Goal: Find specific page/section: Find specific page/section

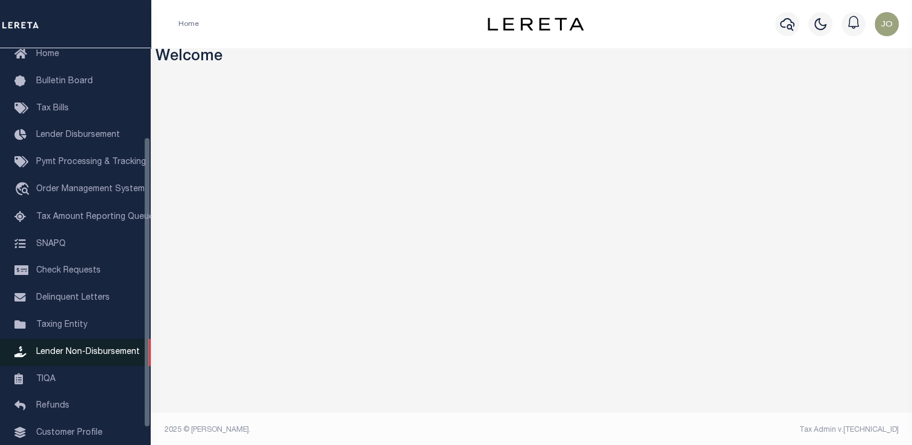
scroll to position [121, 0]
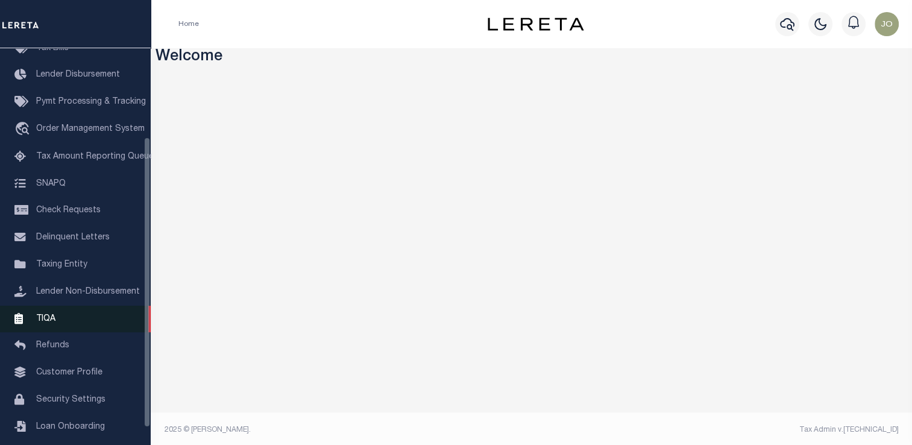
click at [56, 322] on link "TIQA" at bounding box center [75, 319] width 151 height 27
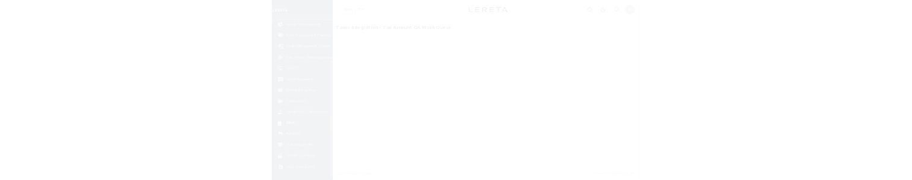
scroll to position [144, 0]
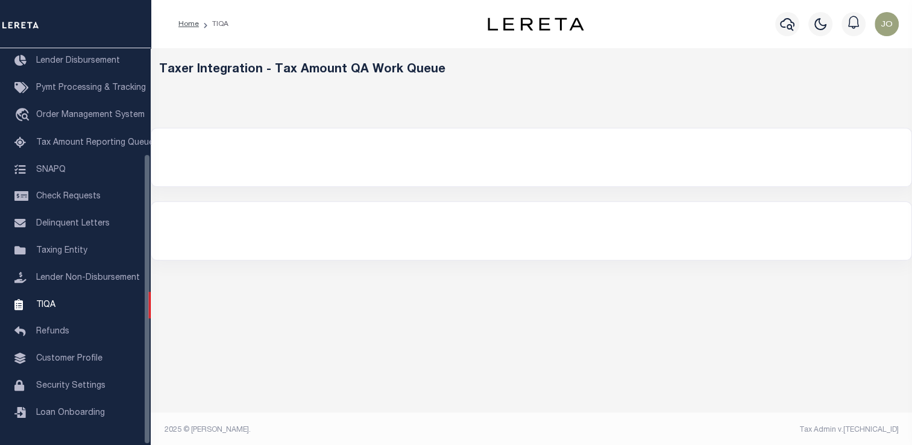
select select "200"
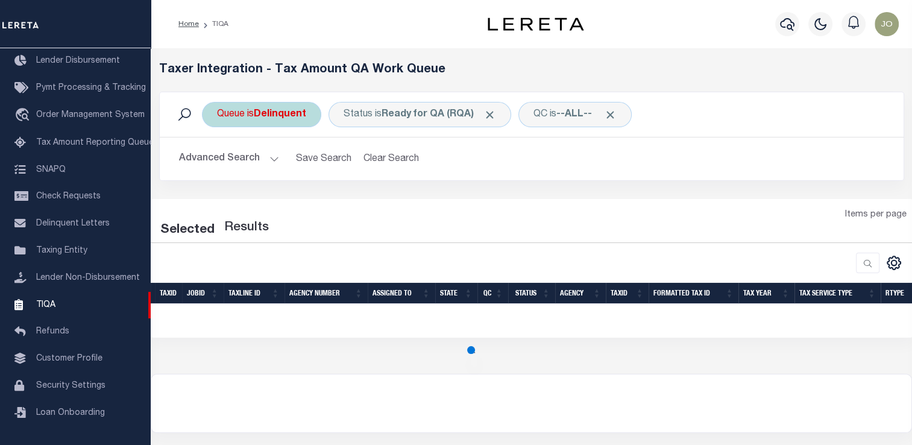
select select "200"
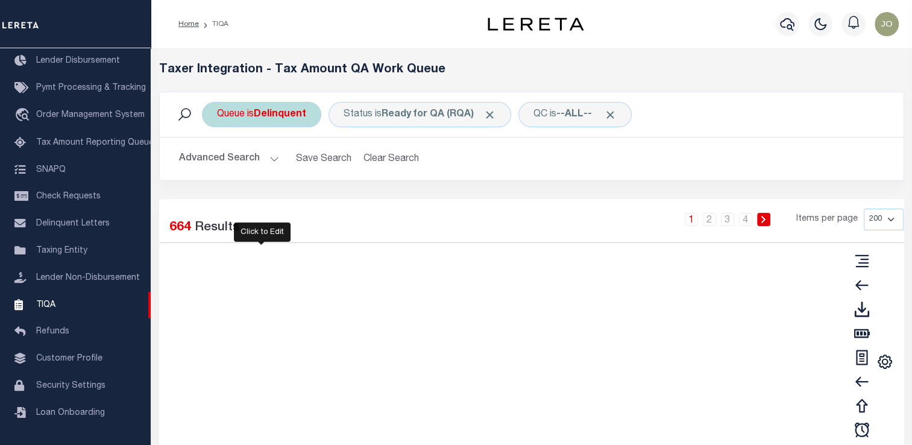
click at [278, 117] on b "Delinquent" at bounding box center [280, 115] width 52 height 10
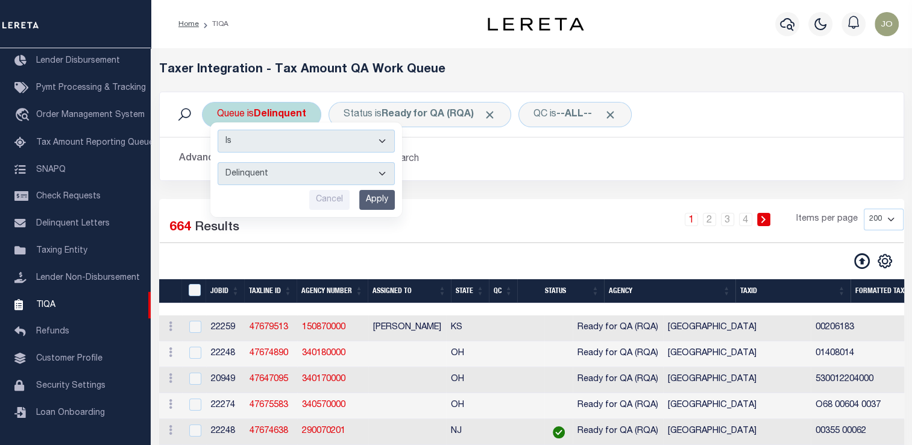
click at [265, 169] on select "--ALL-- Delinquent Escrow" at bounding box center [306, 173] width 177 height 23
select select "ESC"
click at [218, 162] on select "--ALL-- Delinquent Escrow" at bounding box center [306, 173] width 177 height 23
click at [367, 207] on input "Apply" at bounding box center [377, 200] width 36 height 20
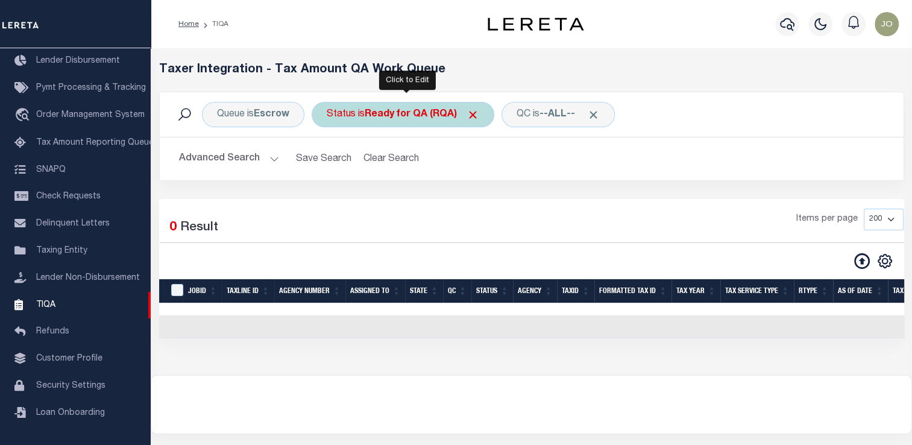
click at [479, 113] on span "Click to Remove" at bounding box center [473, 114] width 13 height 13
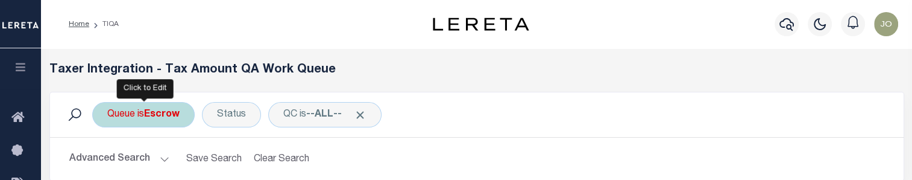
click at [164, 121] on div "Queue is Escrow" at bounding box center [143, 114] width 102 height 25
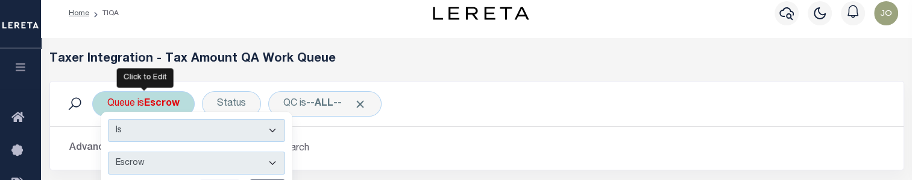
click at [161, 156] on select "--ALL-- Delinquent Escrow" at bounding box center [196, 162] width 177 height 23
select select "DEL"
click at [108, 151] on select "--ALL-- Delinquent Escrow" at bounding box center [196, 162] width 177 height 23
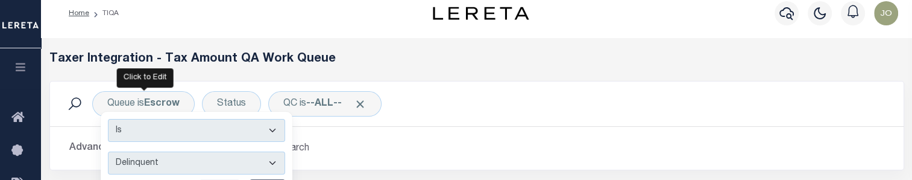
scroll to position [71, 0]
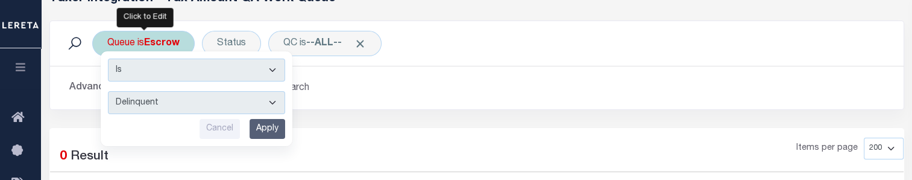
click at [272, 130] on input "Apply" at bounding box center [268, 129] width 36 height 20
